Goal: Information Seeking & Learning: Check status

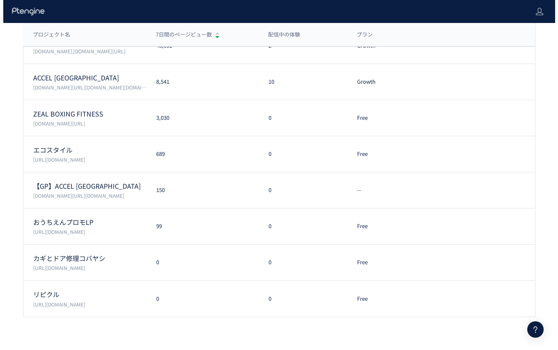
scroll to position [78, 0]
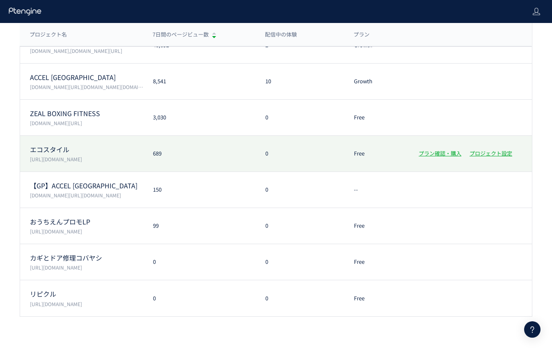
click at [254, 153] on div "689" at bounding box center [199, 154] width 112 height 8
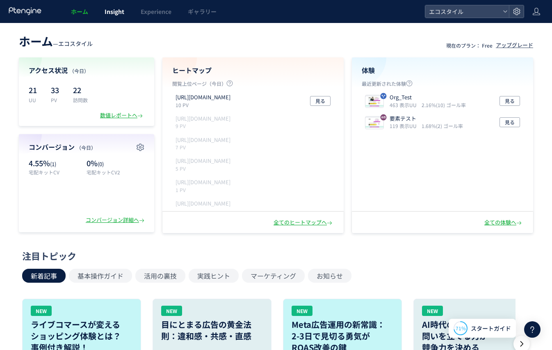
click at [114, 16] on link "Insight" at bounding box center [114, 11] width 36 height 23
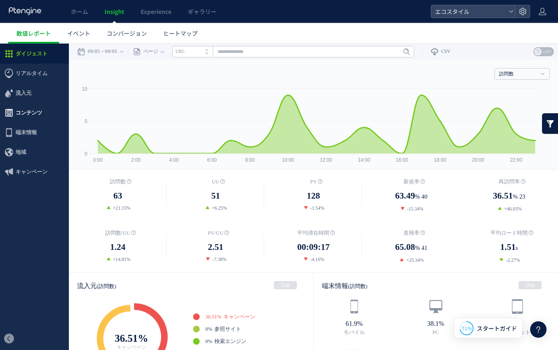
click at [38, 111] on span "コンテンツ" at bounding box center [29, 113] width 27 height 20
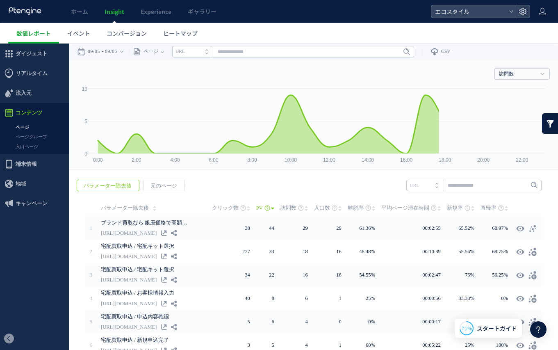
click at [28, 144] on link "入口ページ" at bounding box center [34, 146] width 69 height 9
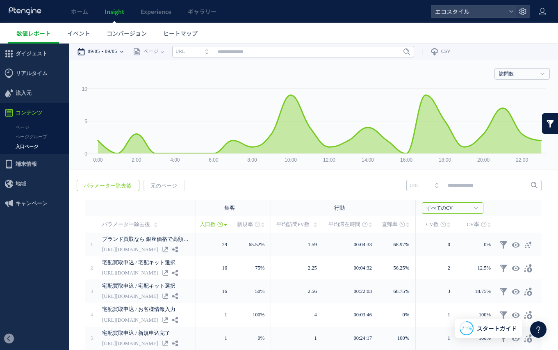
click at [89, 54] on time "09/05" at bounding box center [94, 51] width 12 height 16
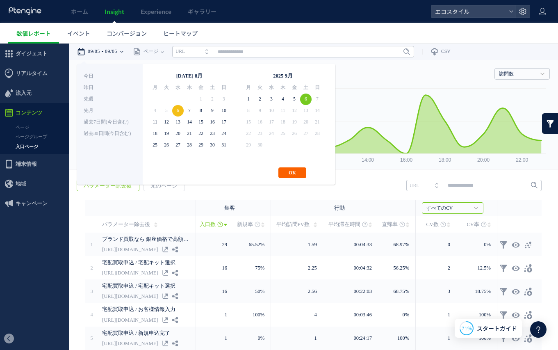
click at [295, 173] on button "OK" at bounding box center [293, 172] width 28 height 11
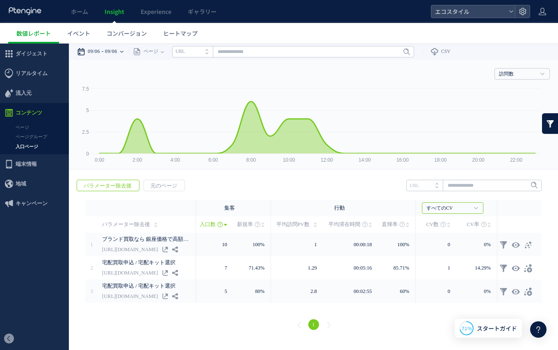
click at [114, 55] on time "09/06" at bounding box center [111, 51] width 12 height 16
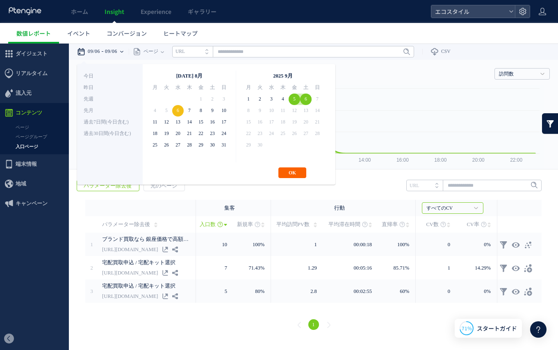
click at [299, 167] on button "OK" at bounding box center [293, 172] width 28 height 11
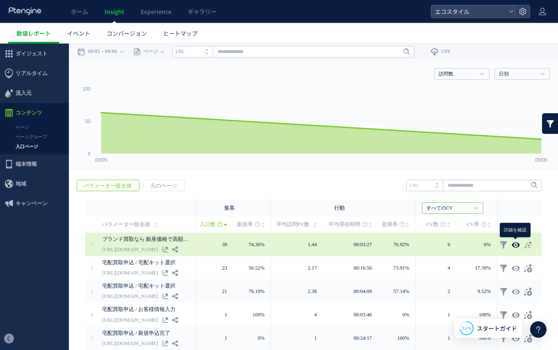
click at [517, 245] on icon at bounding box center [516, 245] width 8 height 8
type input "**********"
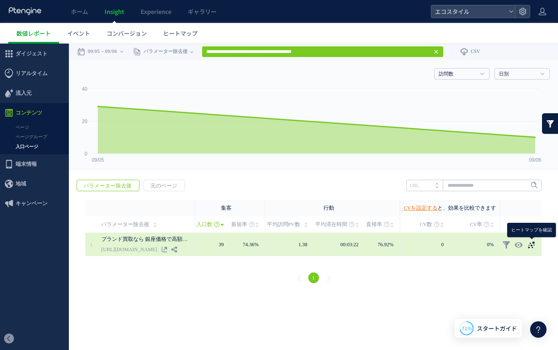
click at [532, 244] on icon at bounding box center [532, 245] width 8 height 8
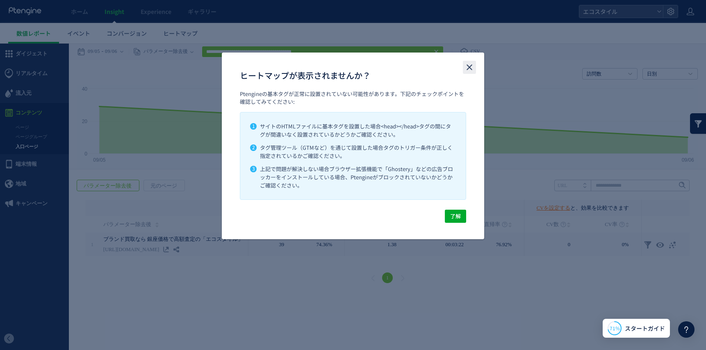
drag, startPoint x: 469, startPoint y: 67, endPoint x: 457, endPoint y: 7, distance: 60.7
click at [469, 67] on use "close" at bounding box center [470, 67] width 6 height 6
